Goal: Register for event/course

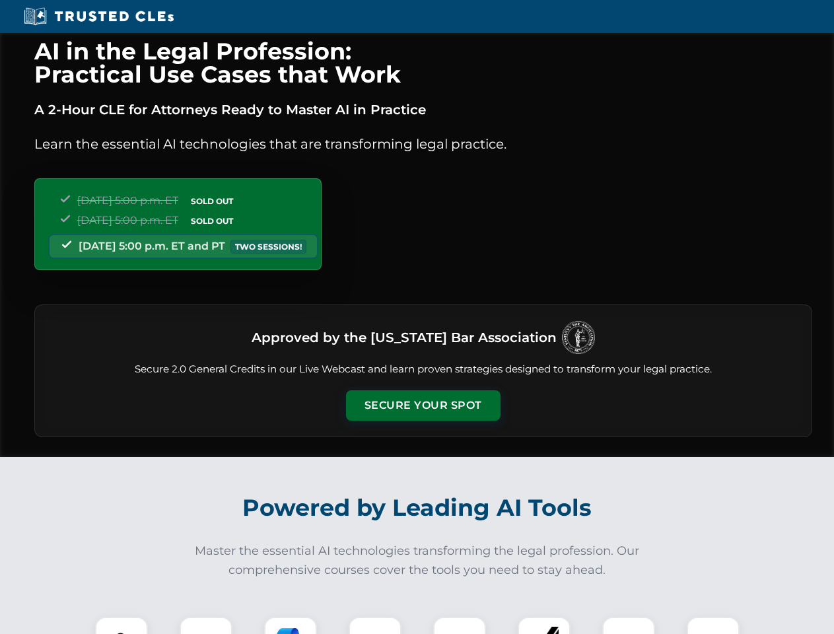
click at [423, 406] on button "Secure Your Spot" at bounding box center [423, 405] width 155 height 30
click at [122, 626] on img at bounding box center [121, 643] width 38 height 38
